Goal: Task Accomplishment & Management: Use online tool/utility

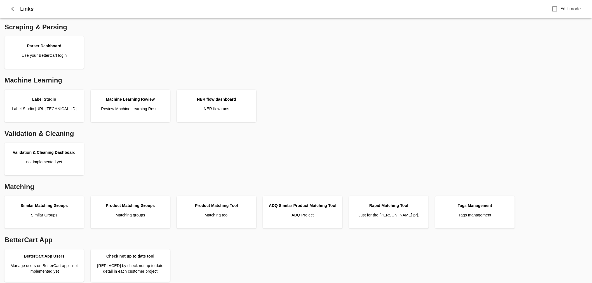
scroll to position [124, 0]
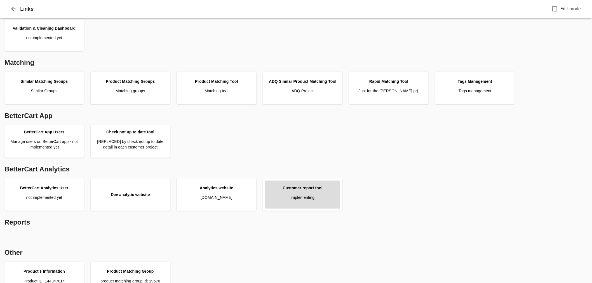
click at [312, 190] on link "Customer report tool implementing" at bounding box center [302, 195] width 75 height 28
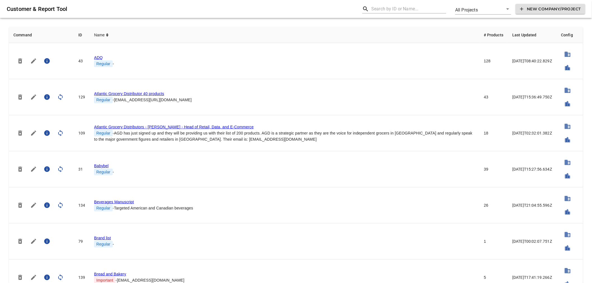
click at [379, 10] on input "text" at bounding box center [408, 8] width 75 height 9
click at [379, 10] on input "in" at bounding box center [408, 8] width 75 height 9
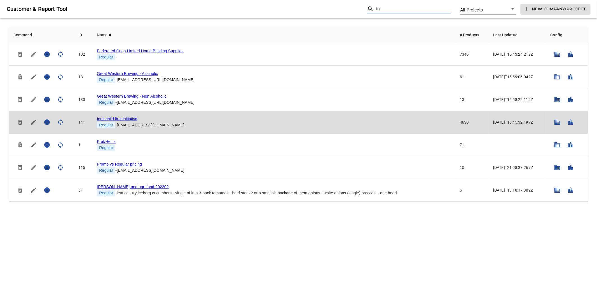
type input "in"
click at [125, 119] on link "Inuit child first initiative" at bounding box center [117, 119] width 40 height 4
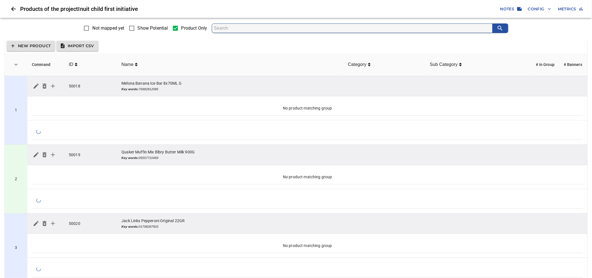
click at [139, 27] on span "Show Potential" at bounding box center [153, 28] width 30 height 7
click at [138, 27] on input "Show Potential" at bounding box center [132, 28] width 12 height 12
checkbox input "true"
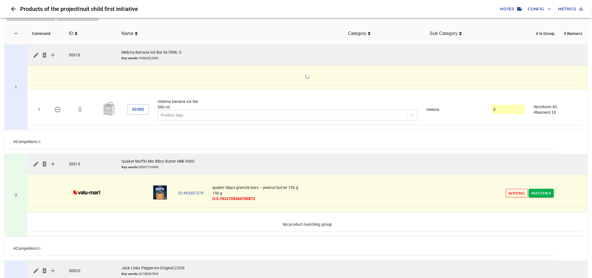
scroll to position [62, 0]
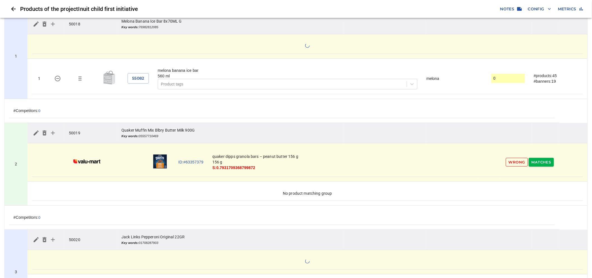
click at [516, 164] on span "Wrong" at bounding box center [517, 162] width 17 height 6
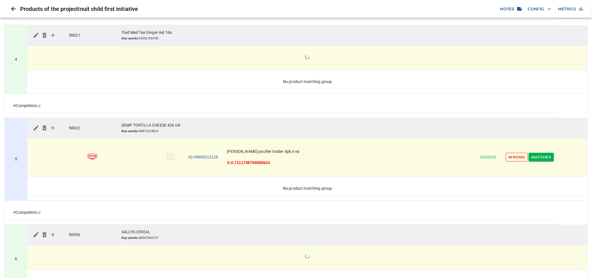
scroll to position [373, 0]
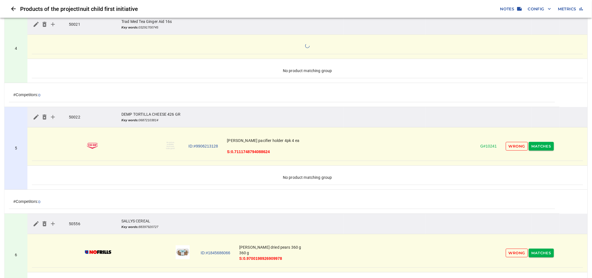
click at [510, 150] on span "Wrong" at bounding box center [517, 146] width 17 height 6
click at [512, 149] on span "Wrong" at bounding box center [517, 146] width 17 height 6
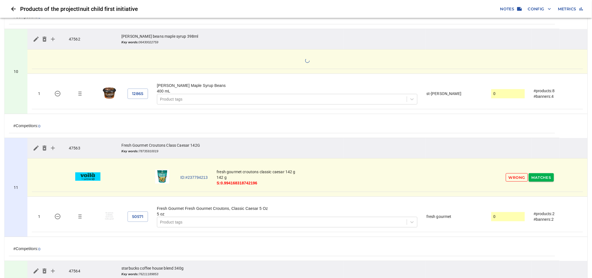
scroll to position [963, 0]
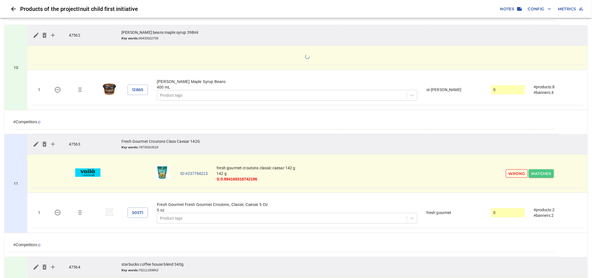
click at [539, 176] on span "Matches" at bounding box center [541, 174] width 20 height 6
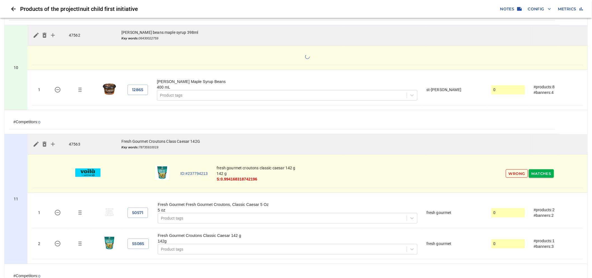
click at [540, 177] on span "Matches" at bounding box center [541, 174] width 20 height 6
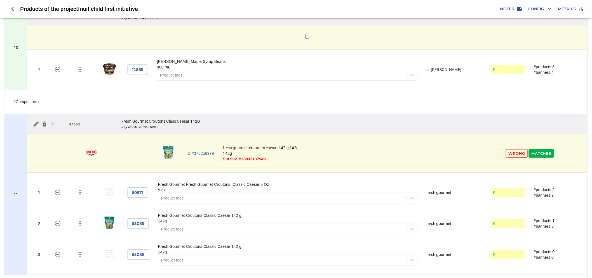
scroll to position [994, 0]
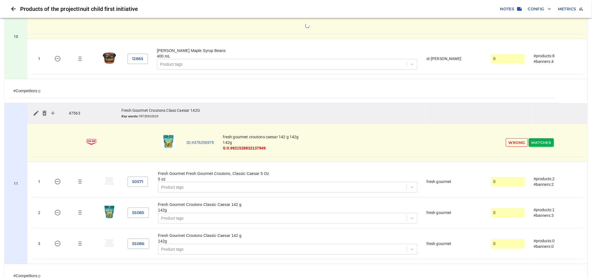
click at [59, 247] on icon "simple table" at bounding box center [57, 244] width 7 height 7
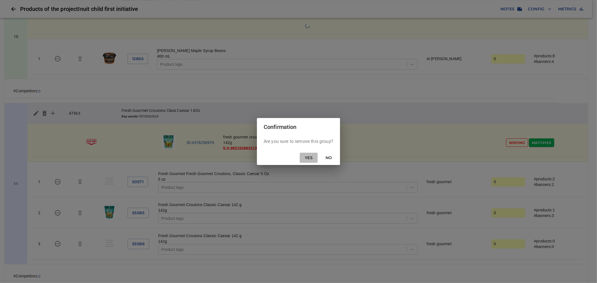
click at [305, 158] on span "Yes" at bounding box center [308, 157] width 13 height 7
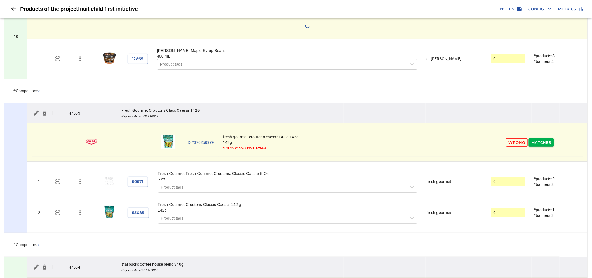
click at [16, 143] on td "11" at bounding box center [15, 168] width 23 height 130
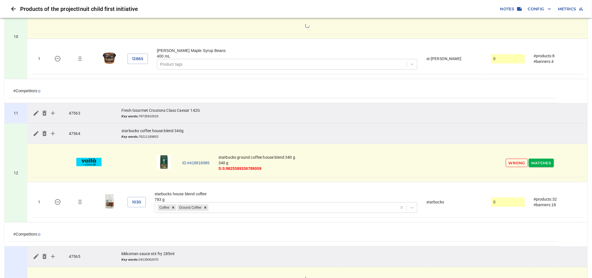
click at [17, 121] on td "11" at bounding box center [15, 113] width 23 height 20
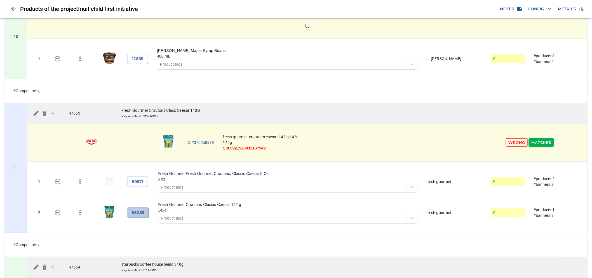
click at [135, 216] on span "55085" at bounding box center [138, 212] width 12 height 7
drag, startPoint x: 216, startPoint y: 144, endPoint x: 194, endPoint y: 147, distance: 22.0
click at [194, 147] on td "ID:#376256979" at bounding box center [200, 142] width 36 height 29
copy link "376256979"
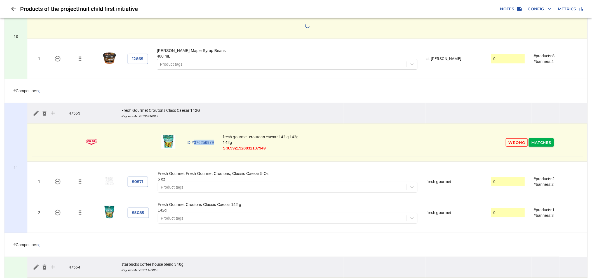
click at [204, 144] on link "ID:#376256979" at bounding box center [200, 143] width 27 height 6
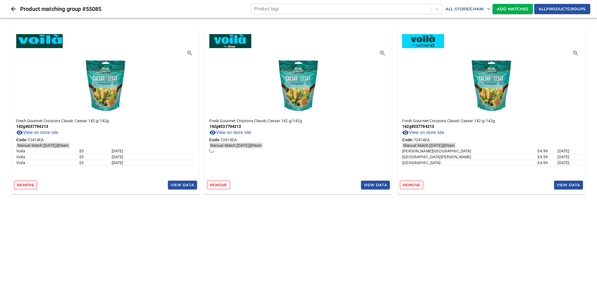
click at [502, 7] on span "Add Matches" at bounding box center [512, 9] width 31 height 7
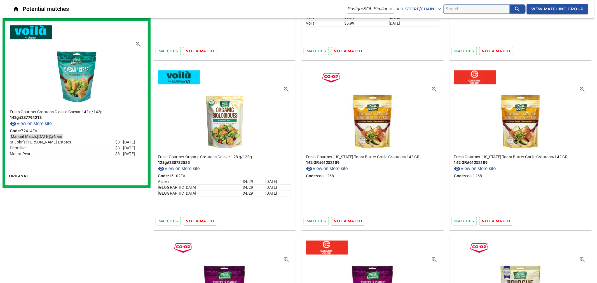
scroll to position [466, 0]
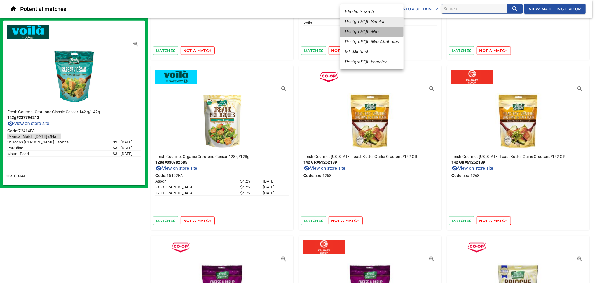
click at [371, 32] on em "PostgreSQL ilike" at bounding box center [362, 32] width 34 height 7
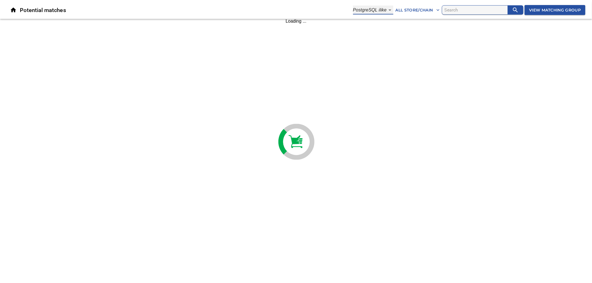
scroll to position [0, 0]
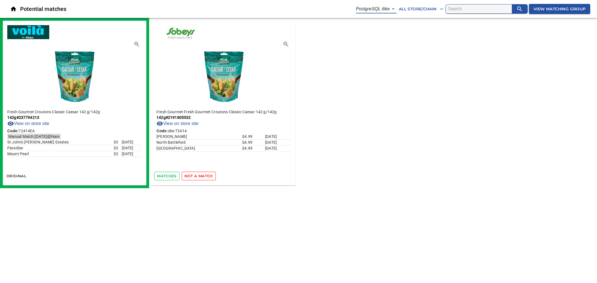
click at [163, 173] on span "matches" at bounding box center [167, 176] width 20 height 6
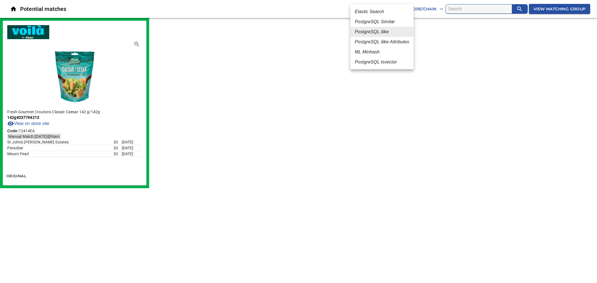
click at [384, 8] on body "tspan{white-space:pre} Potential matches PostgreSQL ilike 4 All Store/Chain Vie…" at bounding box center [298, 94] width 597 height 188
click at [375, 63] on em "PostgreSQL tsvector" at bounding box center [376, 62] width 42 height 7
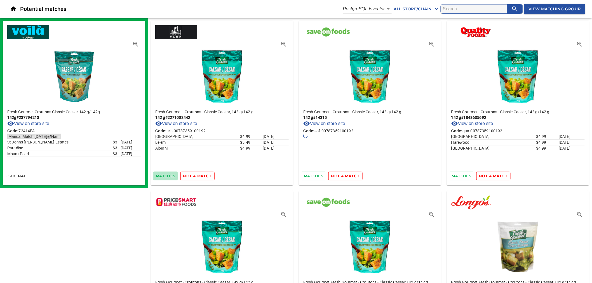
click at [163, 175] on span "matches" at bounding box center [166, 176] width 20 height 6
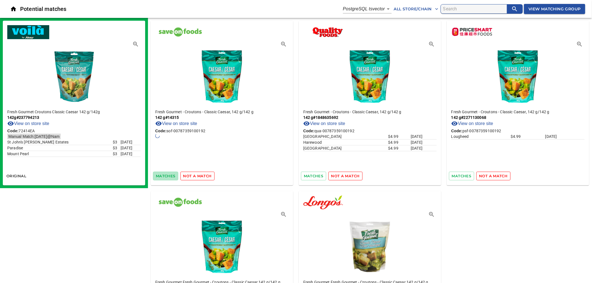
click at [163, 175] on span "matches" at bounding box center [166, 176] width 20 height 6
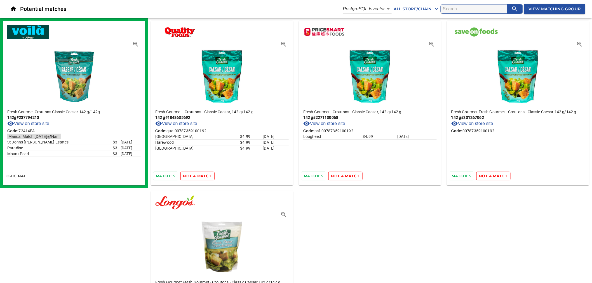
click at [163, 175] on span "matches" at bounding box center [166, 176] width 20 height 6
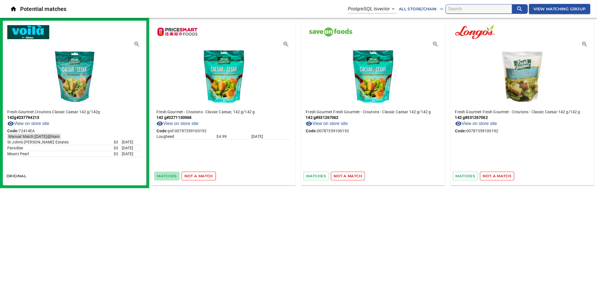
click at [163, 175] on span "matches" at bounding box center [167, 176] width 20 height 6
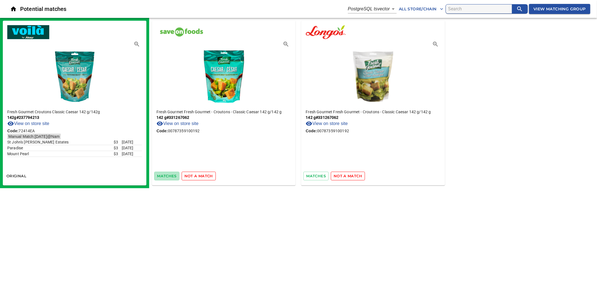
click at [163, 175] on span "matches" at bounding box center [167, 176] width 20 height 6
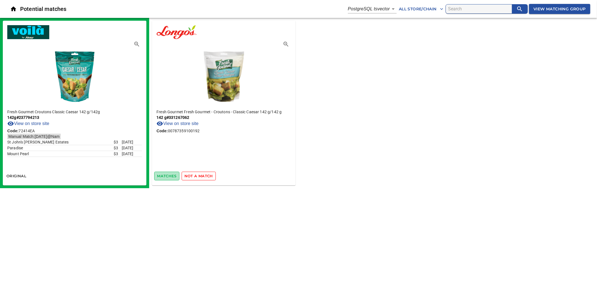
click at [163, 174] on span "matches" at bounding box center [167, 176] width 20 height 6
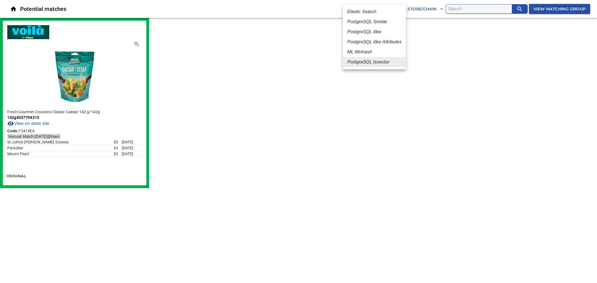
click at [381, 9] on body "tspan{white-space:pre} Potential matches PostgreSQL tsvector 6 All Store/Chain …" at bounding box center [298, 94] width 597 height 188
click at [369, 53] on em "ML Minhash" at bounding box center [359, 52] width 25 height 7
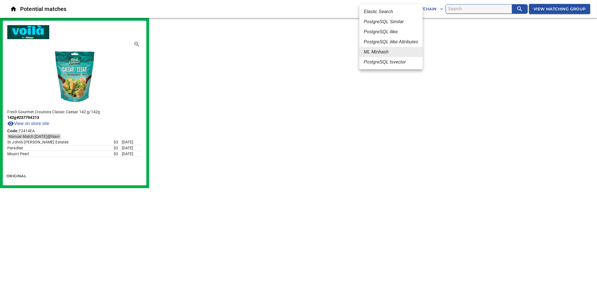
click at [378, 6] on body "tspan{white-space:pre} Potential matches ML Minhash 3 All Store/Chain View Matc…" at bounding box center [298, 94] width 597 height 188
click at [382, 41] on em "PostgreSQL ilike Attributes" at bounding box center [391, 42] width 54 height 7
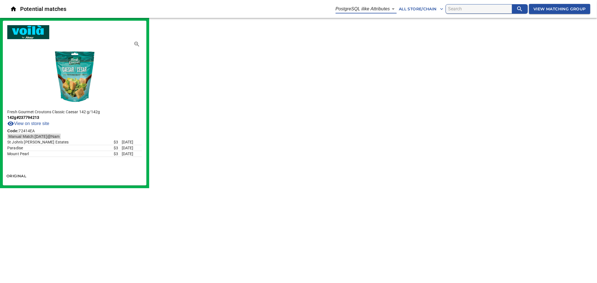
click at [380, 10] on body "tspan{white-space:pre} Potential matches PostgreSQL ilike Attributes 5 All Stor…" at bounding box center [298, 94] width 597 height 188
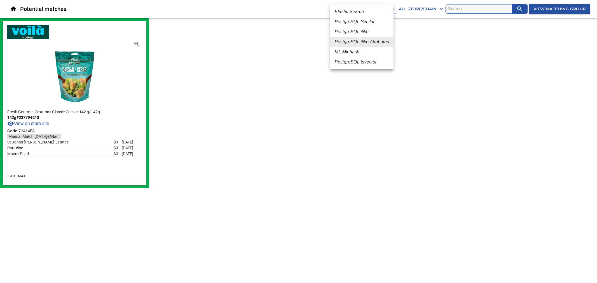
click at [371, 31] on li "PostgreSQL ilike" at bounding box center [361, 32] width 63 height 10
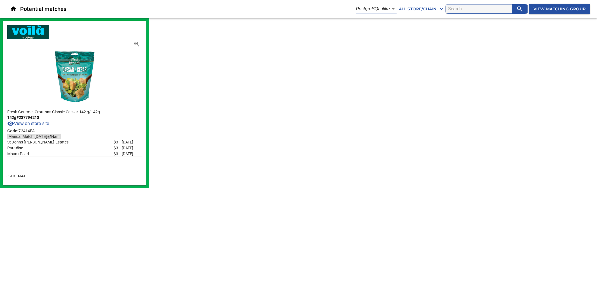
click at [376, 10] on body "tspan{white-space:pre} Potential matches PostgreSQL ilike 4 All Store/Chain Vie…" at bounding box center [298, 94] width 597 height 188
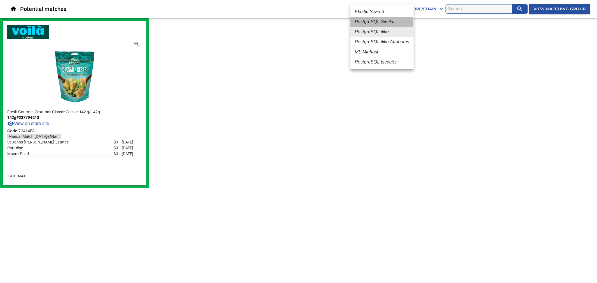
click at [378, 22] on em "PostgreSQL Similar" at bounding box center [375, 21] width 40 height 7
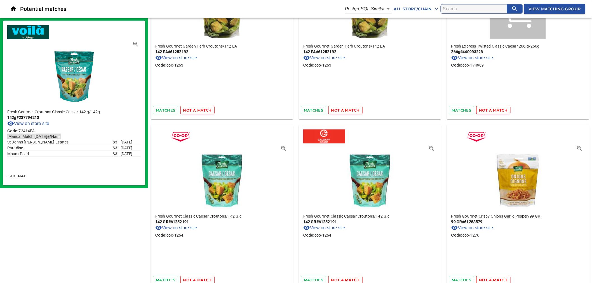
scroll to position [1119, 0]
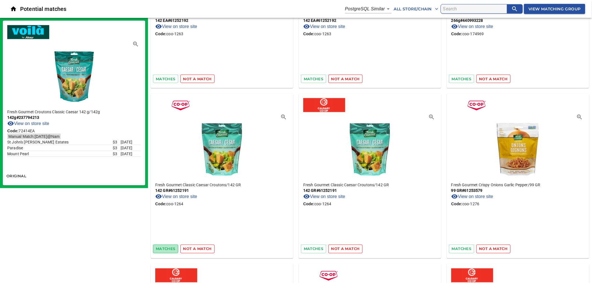
click at [166, 247] on span "matches" at bounding box center [166, 249] width 20 height 6
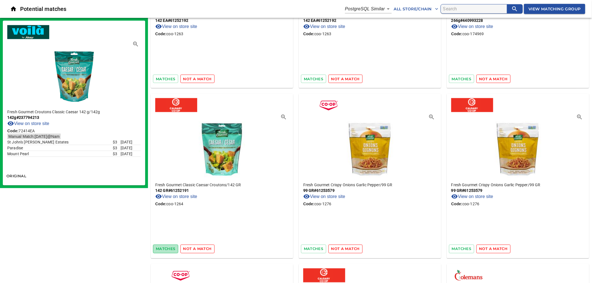
click at [159, 247] on span "matches" at bounding box center [166, 249] width 20 height 6
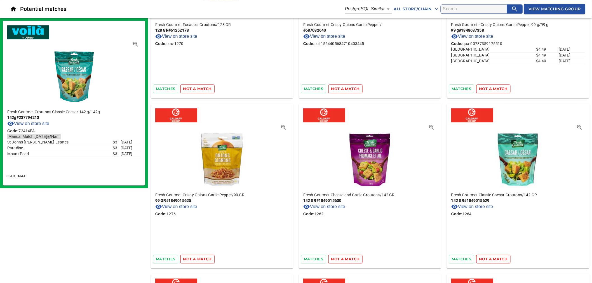
scroll to position [1461, 0]
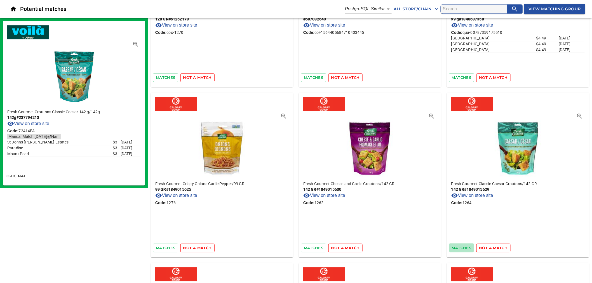
click at [460, 245] on span "matches" at bounding box center [462, 248] width 20 height 6
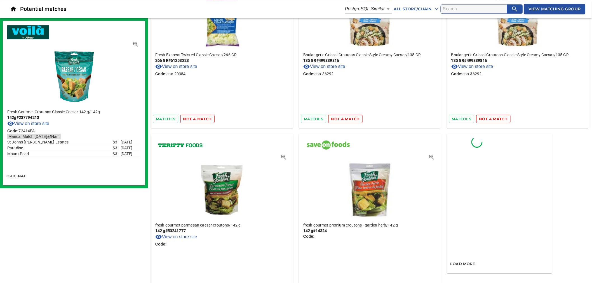
scroll to position [2457, 0]
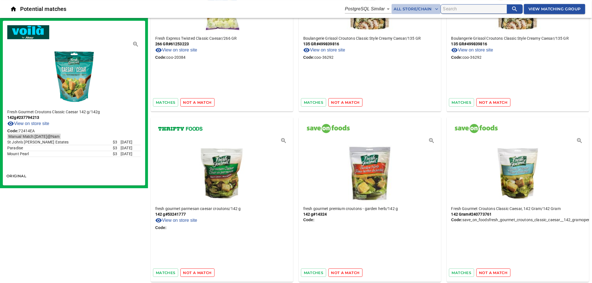
click at [434, 11] on icon "button" at bounding box center [437, 9] width 6 height 6
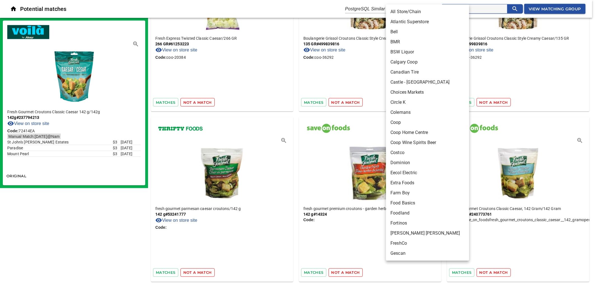
click at [408, 121] on li "Coop" at bounding box center [430, 122] width 88 height 10
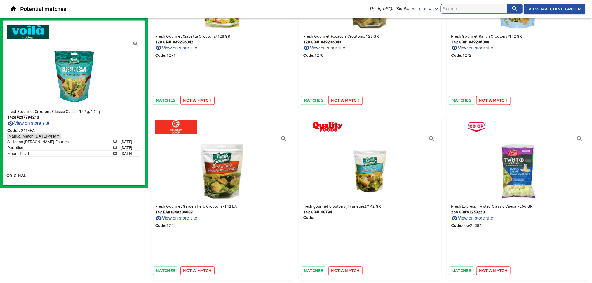
scroll to position [2116, 0]
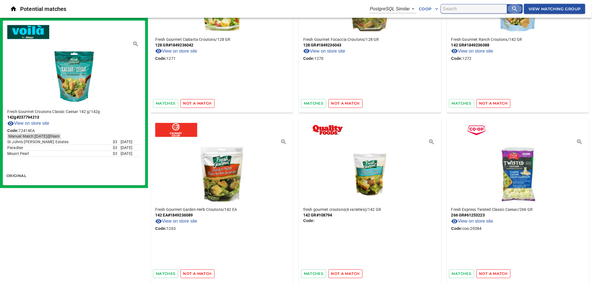
click at [511, 8] on icon "search" at bounding box center [514, 9] width 7 height 7
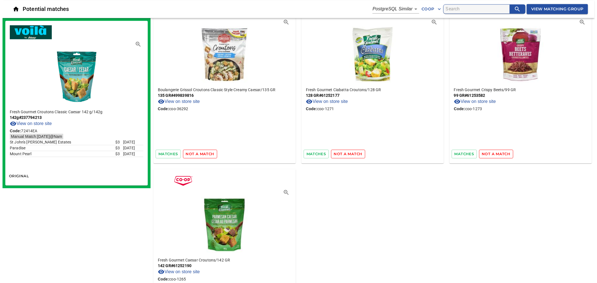
scroll to position [585, 0]
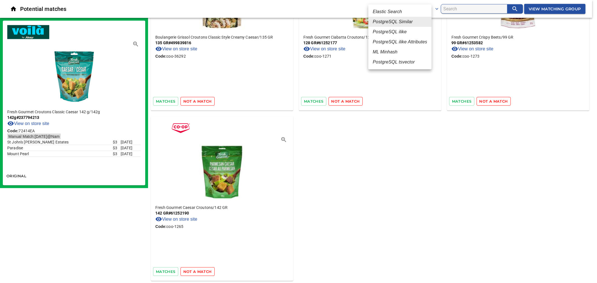
click at [401, 32] on em "PostgreSQL ilike" at bounding box center [390, 32] width 34 height 7
type input "4"
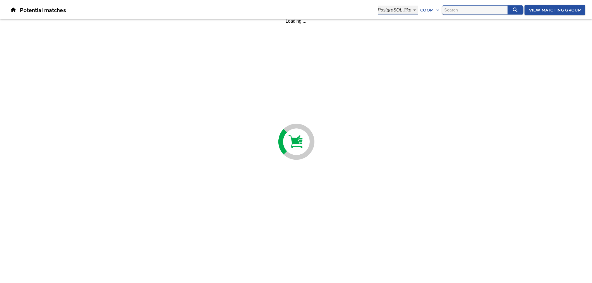
scroll to position [0, 0]
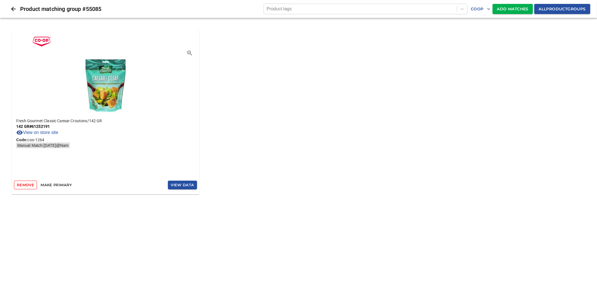
click at [555, 10] on span "All product groups" at bounding box center [561, 9] width 47 height 7
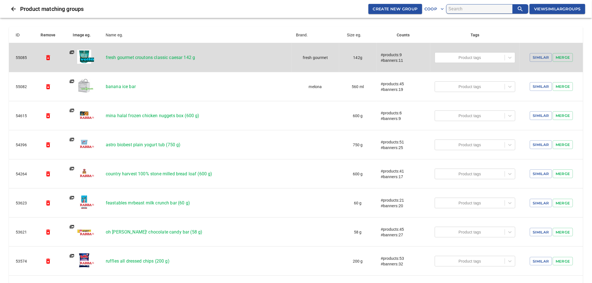
click at [121, 56] on p "fresh gourmet croutons classic caesar 142 g" at bounding box center [196, 57] width 181 height 7
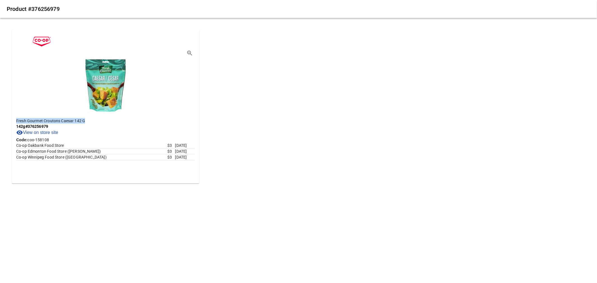
drag, startPoint x: 85, startPoint y: 119, endPoint x: 15, endPoint y: 121, distance: 69.9
click at [15, 121] on div "Fresh Gourmet Croutons Caesar 142 G 142g # 376256979 View on store site Code: c…" at bounding box center [105, 147] width 187 height 67
copy p "Fresh Gourmet Croutons Caesar 142 G"
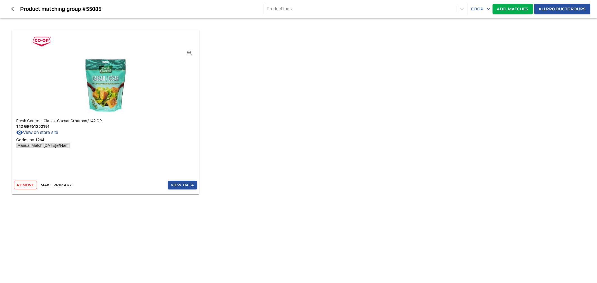
click at [505, 10] on span "Add Matches" at bounding box center [512, 9] width 31 height 7
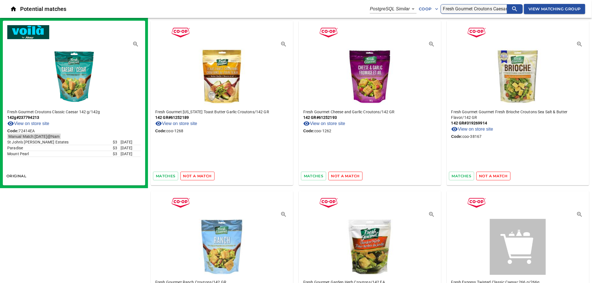
scroll to position [0, 13]
type input "Fresh Gourmet Croutons Caesar 142 G"
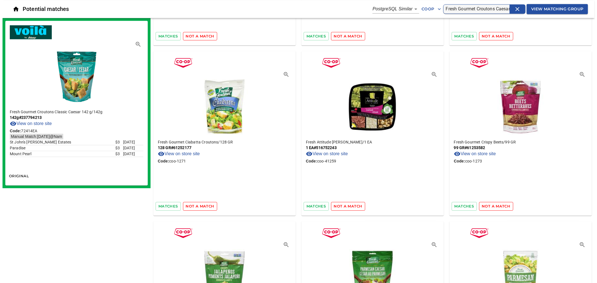
scroll to position [461, 0]
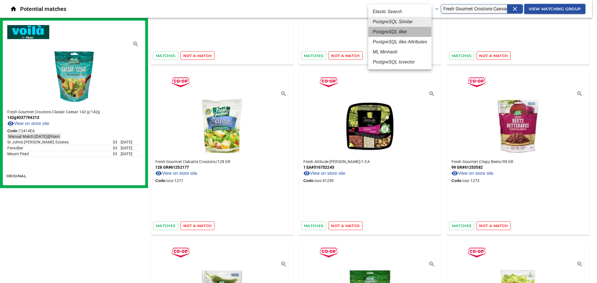
click at [399, 32] on em "PostgreSQL ilike" at bounding box center [390, 32] width 34 height 7
type input "4"
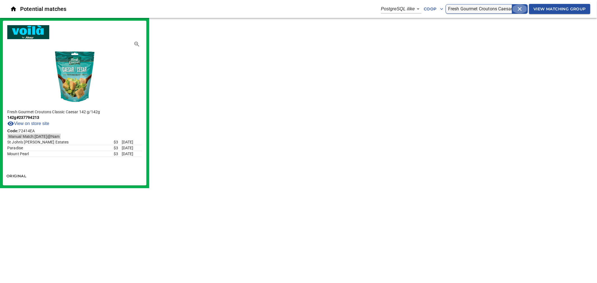
click at [516, 9] on icon "clear" at bounding box center [519, 9] width 7 height 7
click at [489, 8] on input "search" at bounding box center [480, 8] width 64 height 9
paste input "Fresh Gourmet Croutons Caesar 142 G"
type input "Fresh Gourmet Croutons Caesar 142 G"
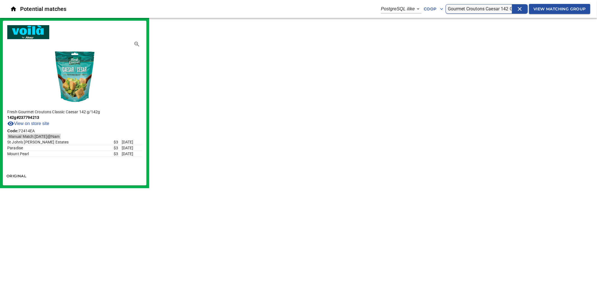
scroll to position [0, 0]
drag, startPoint x: 448, startPoint y: 8, endPoint x: 432, endPoint y: 9, distance: 15.7
click at [432, 9] on div "Potential matches PostgreSQL ilike 4 Coop Fresh Gourmet Croutons Caesar 142 G V…" at bounding box center [298, 9] width 597 height 18
click at [469, 10] on input "Fresh Gourmet Croutons Caesar 142 G" at bounding box center [480, 8] width 64 height 9
click at [440, 9] on icon "button" at bounding box center [441, 9] width 3 height 2
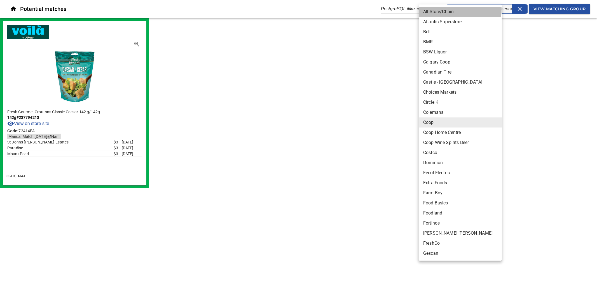
click at [435, 9] on li "All Store/Chain" at bounding box center [462, 12] width 88 height 10
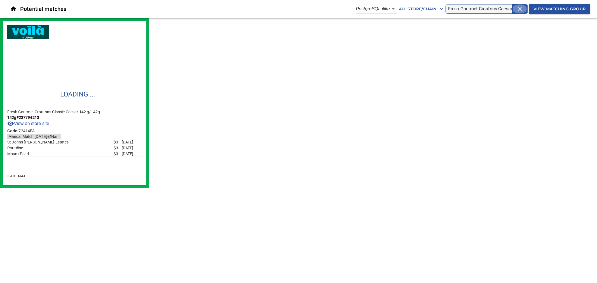
click at [516, 8] on icon "clear" at bounding box center [519, 9] width 7 height 7
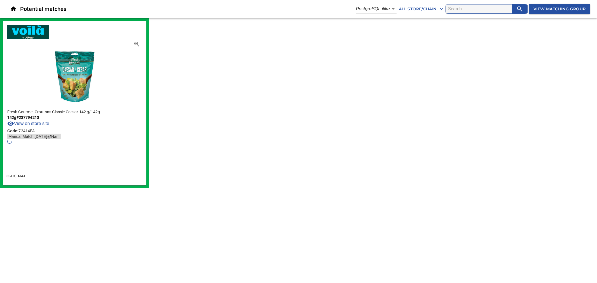
click at [481, 6] on input "search" at bounding box center [480, 8] width 64 height 9
paste input "Fresh Gourmet Croutons Caesar 142 G"
type input "Fresh Gourmet Croutons Caesar 142 G"
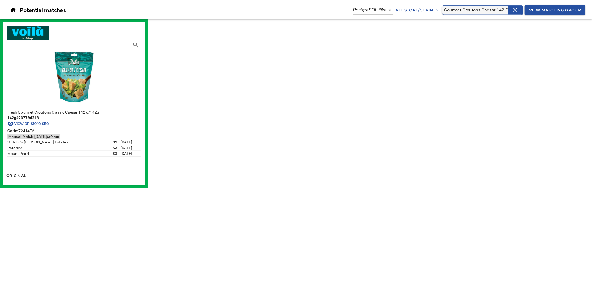
scroll to position [0, 0]
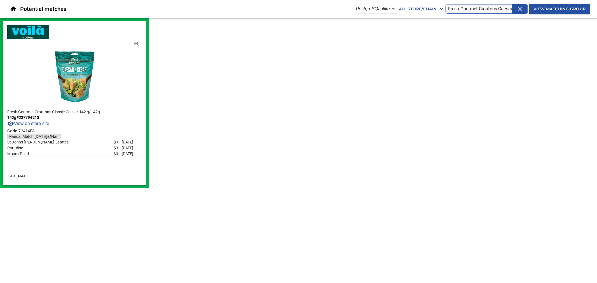
click at [380, 10] on body "tspan{white-space:pre} Potential matches PostgreSQL ilike 4 All Store/Chain Fre…" at bounding box center [298, 94] width 597 height 188
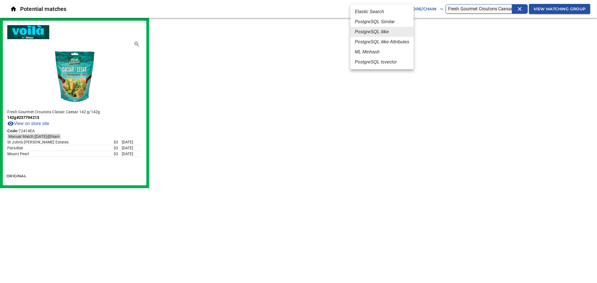
click at [381, 62] on em "PostgreSQL tsvector" at bounding box center [376, 62] width 42 height 7
type input "6"
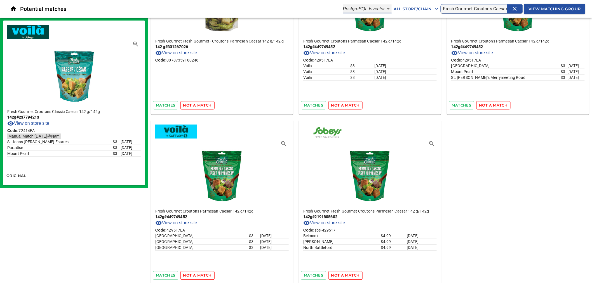
scroll to position [415, 0]
